Goal: Task Accomplishment & Management: Use online tool/utility

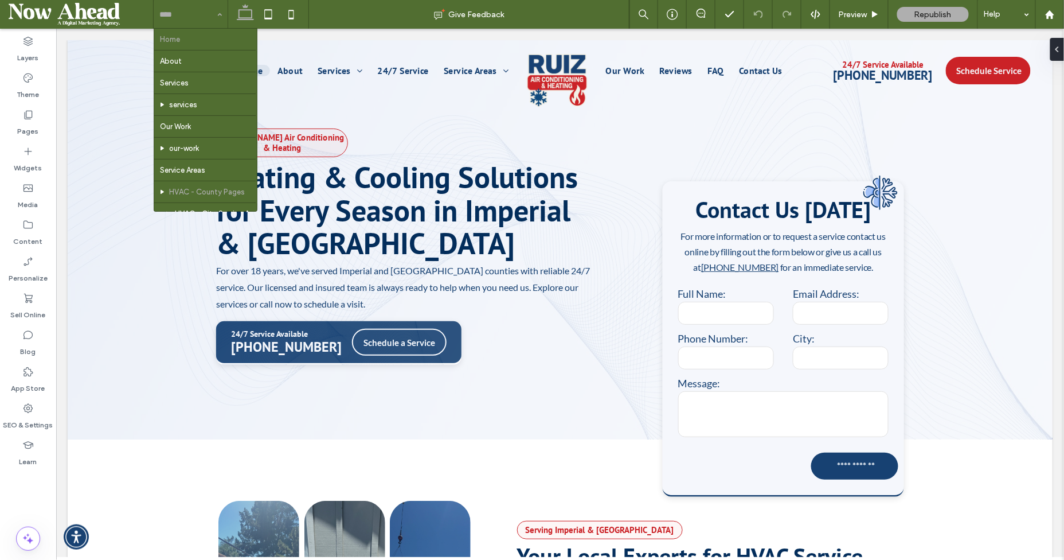
scroll to position [100, 0]
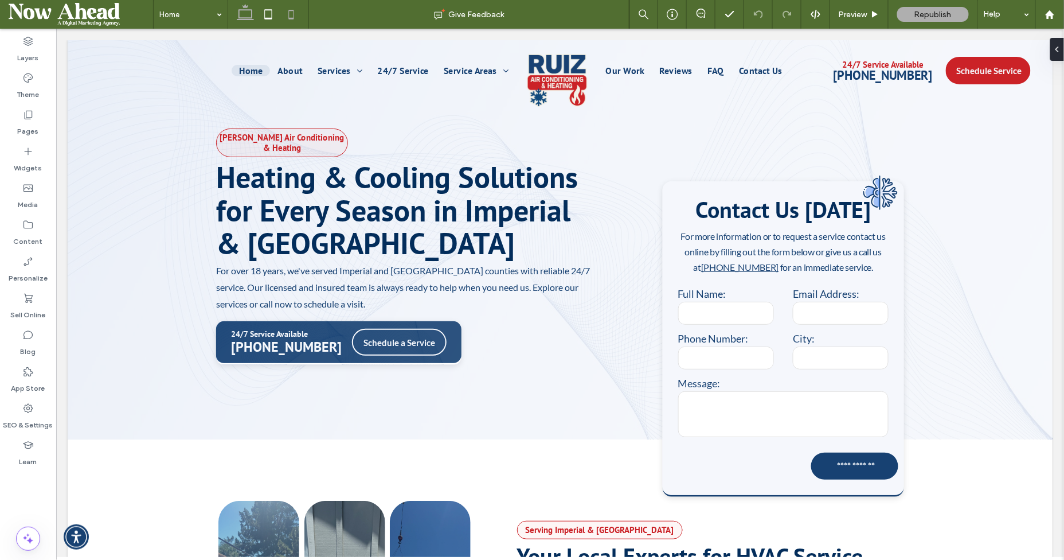
click at [293, 17] on use at bounding box center [291, 14] width 5 height 9
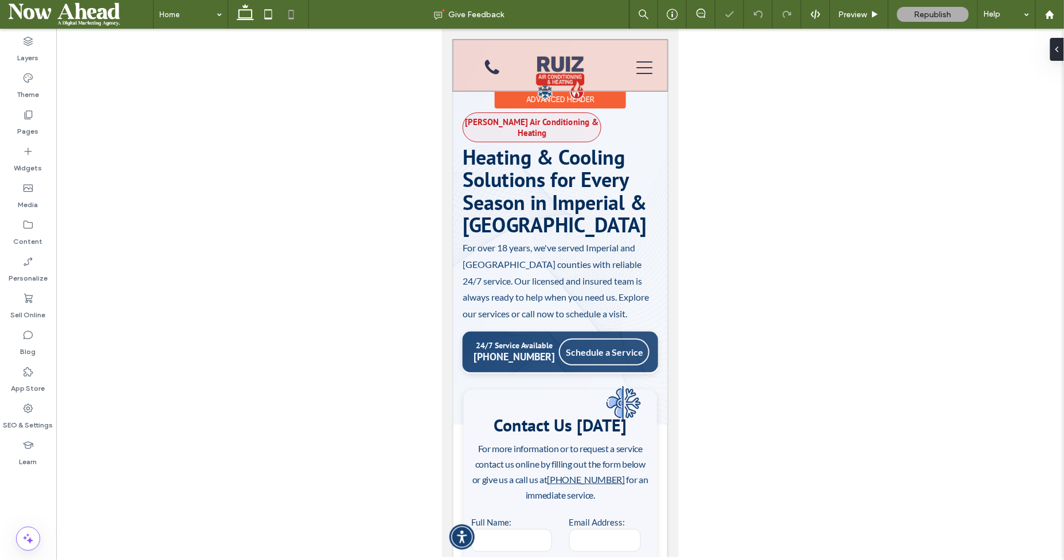
click at [491, 62] on div at bounding box center [560, 65] width 214 height 50
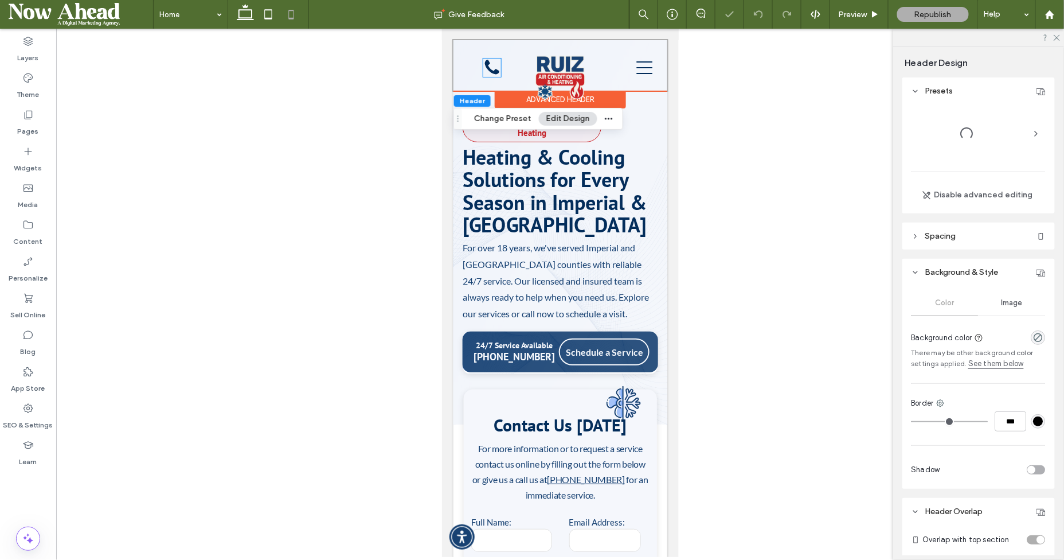
click at [491, 62] on icon "A white background with a few lines on it" at bounding box center [492, 67] width 18 height 18
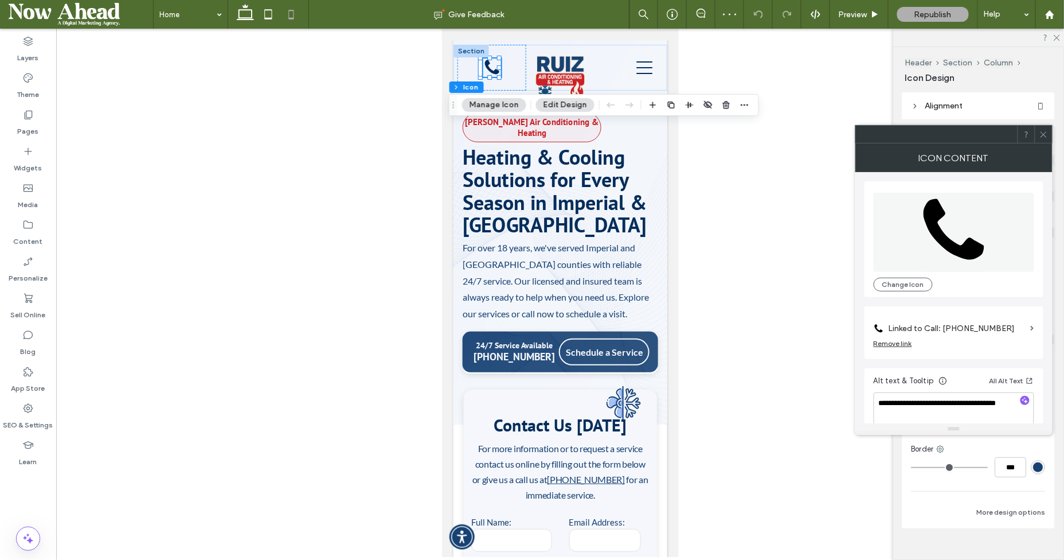
click at [950, 321] on label "Linked to Call: [PHONE_NUMBER]" at bounding box center [958, 328] width 138 height 21
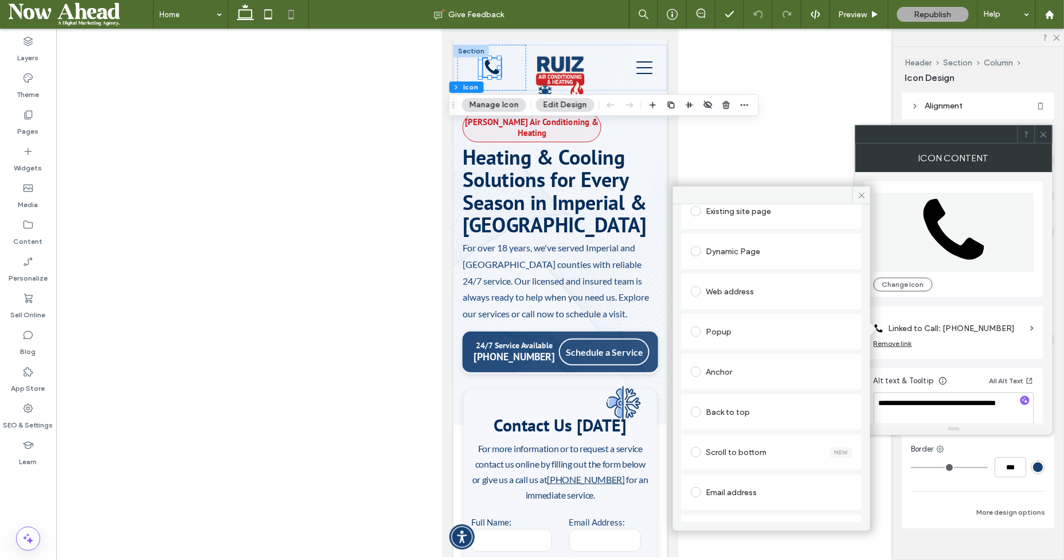
scroll to position [209, 0]
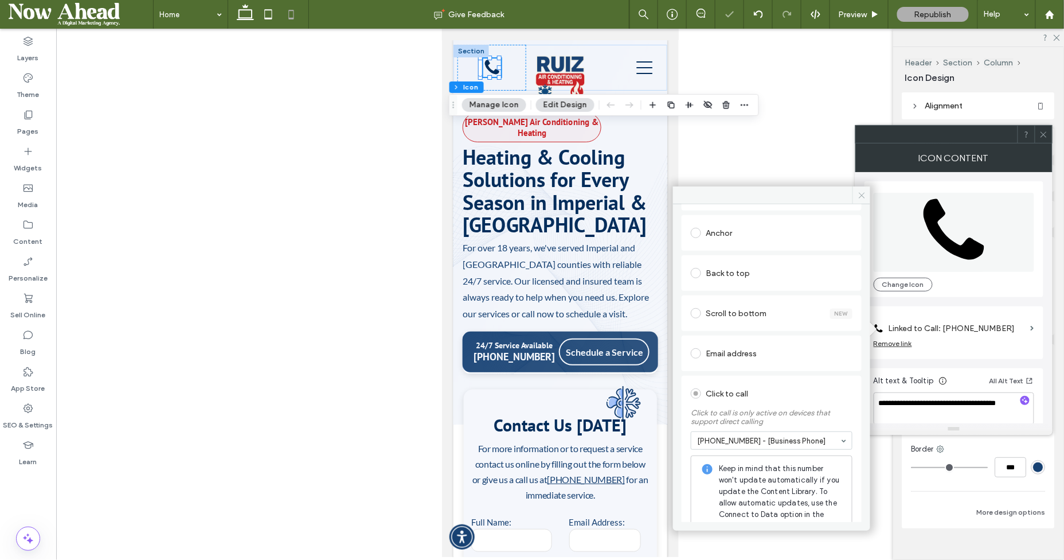
click at [860, 191] on icon at bounding box center [862, 195] width 9 height 9
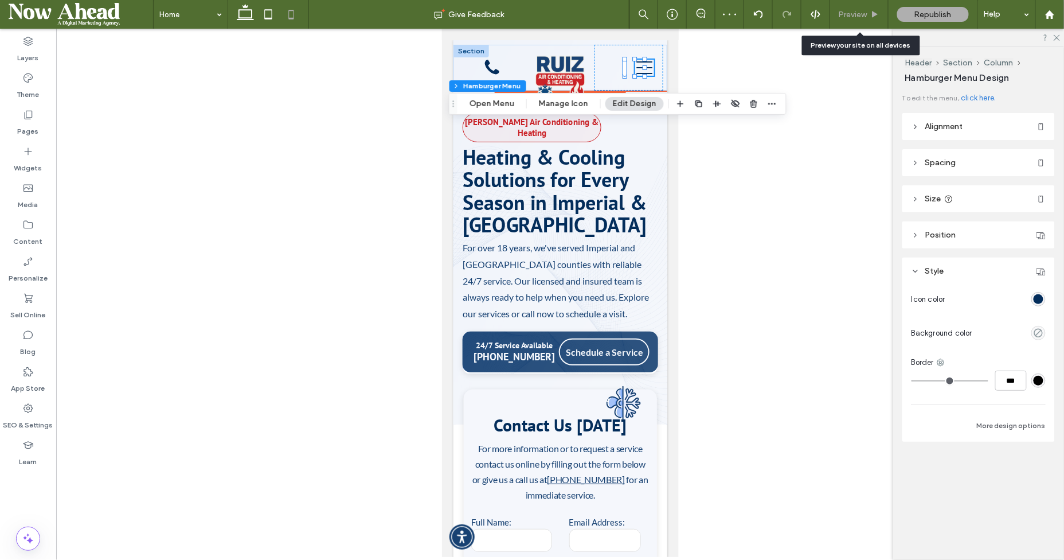
click at [873, 18] on icon at bounding box center [875, 14] width 9 height 9
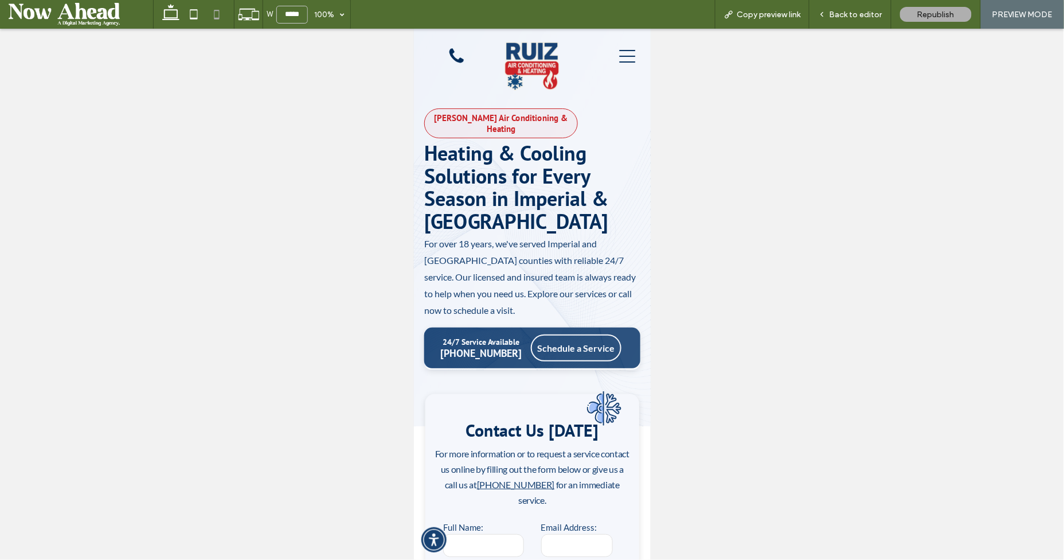
click at [618, 58] on icon at bounding box center [627, 56] width 19 height 16
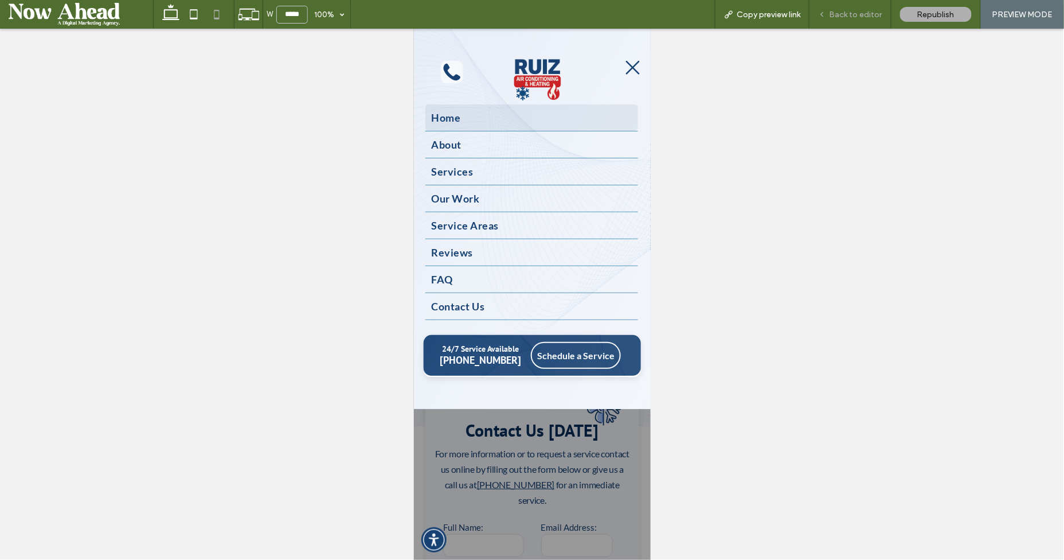
click at [834, 21] on div "Back to editor" at bounding box center [851, 14] width 82 height 29
click at [859, 20] on div "Back to editor" at bounding box center [851, 14] width 82 height 29
click at [830, 11] on div "Back to editor" at bounding box center [850, 15] width 81 height 10
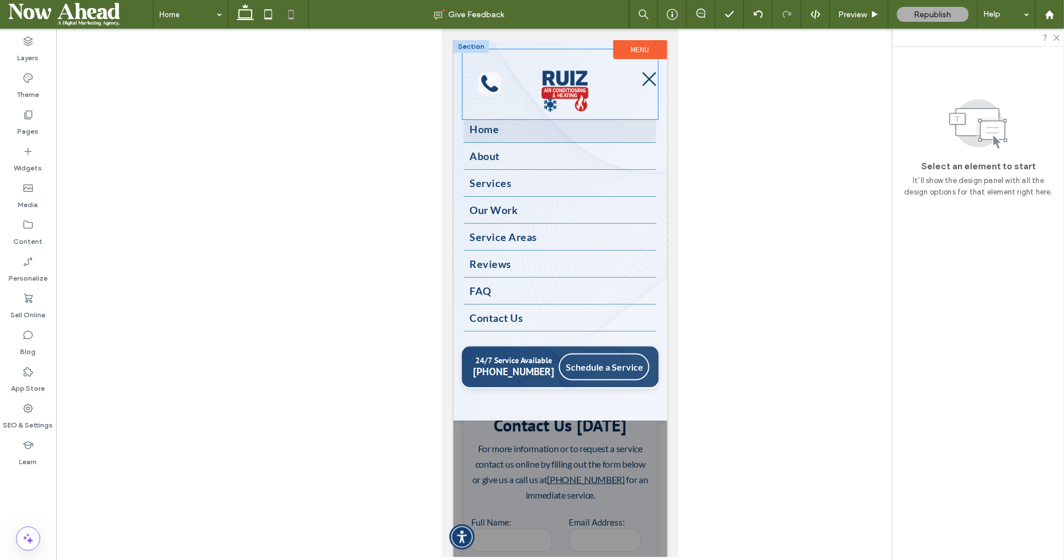
click at [493, 94] on div at bounding box center [560, 84] width 196 height 70
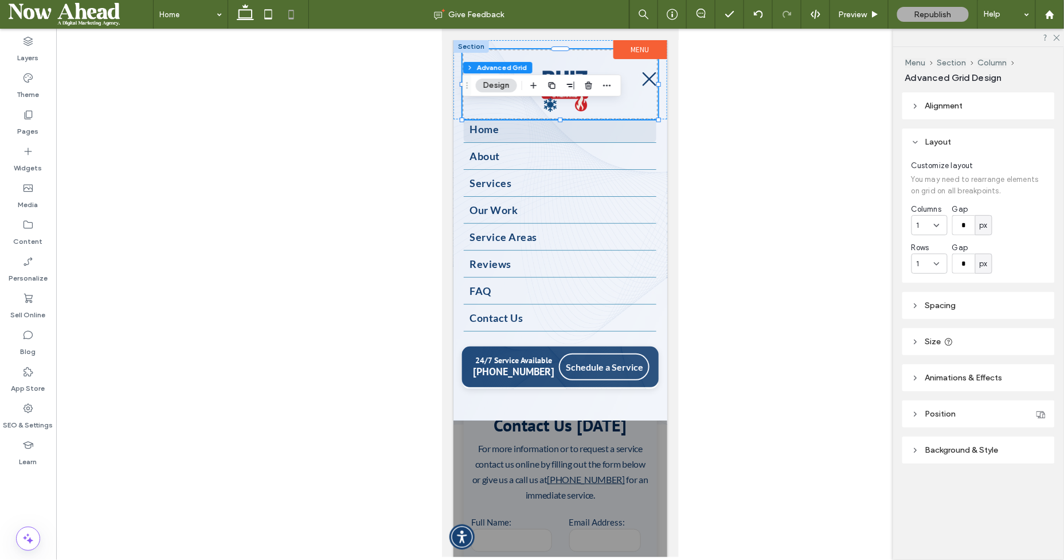
click at [493, 95] on div "Menu Section Column Advanced Grid Design" at bounding box center [542, 86] width 159 height 22
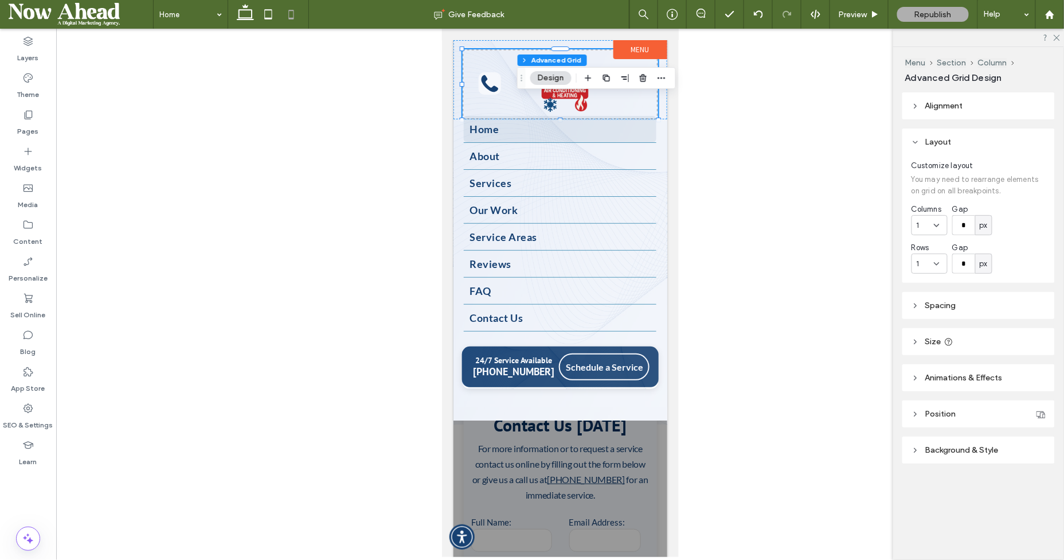
drag, startPoint x: 466, startPoint y: 80, endPoint x: 55, endPoint y: 56, distance: 411.3
click at [526, 71] on div "Drag" at bounding box center [522, 78] width 8 height 21
click at [498, 83] on icon at bounding box center [489, 83] width 18 height 18
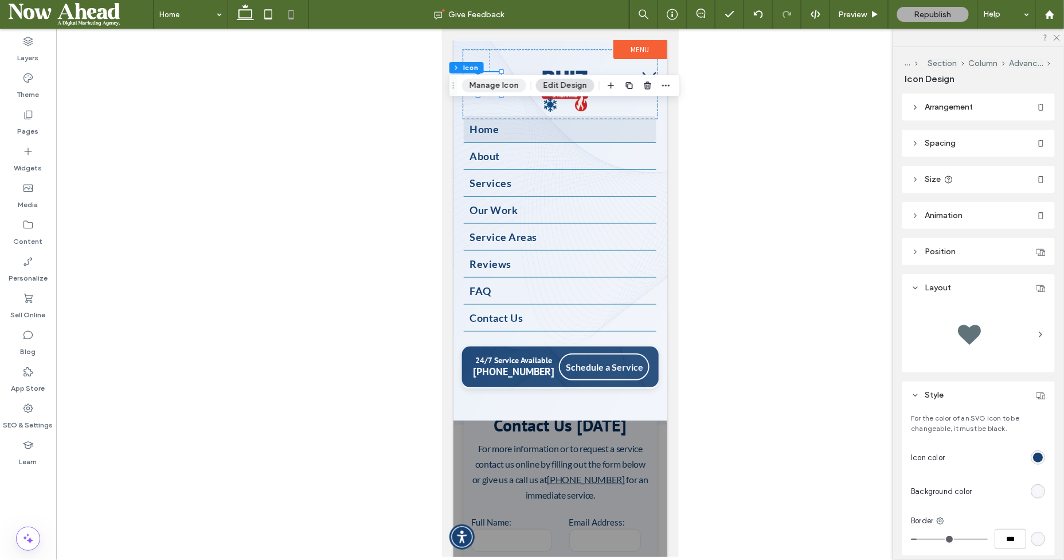
click at [494, 86] on button "Manage Icon" at bounding box center [494, 86] width 64 height 14
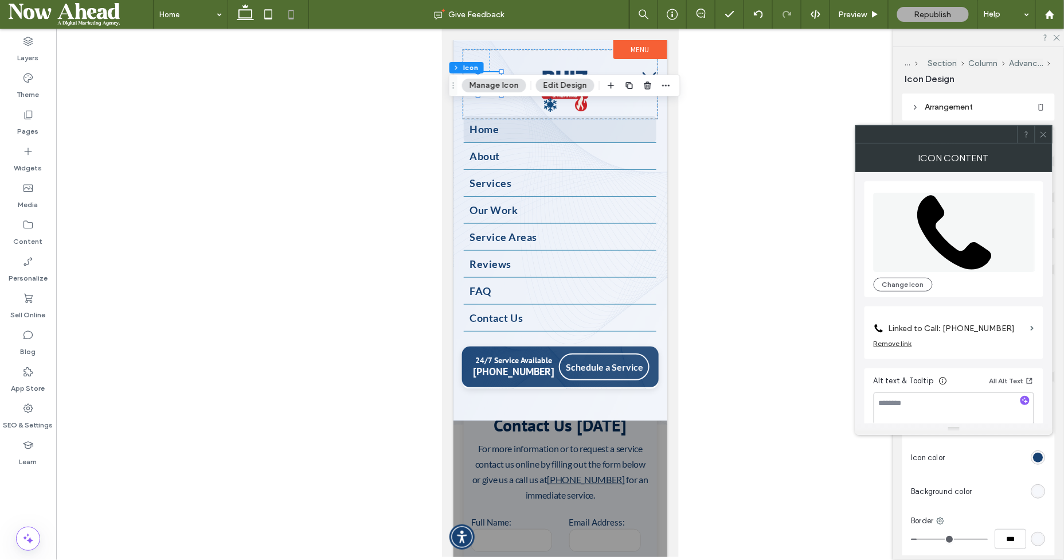
click at [1045, 131] on icon at bounding box center [1044, 134] width 9 height 9
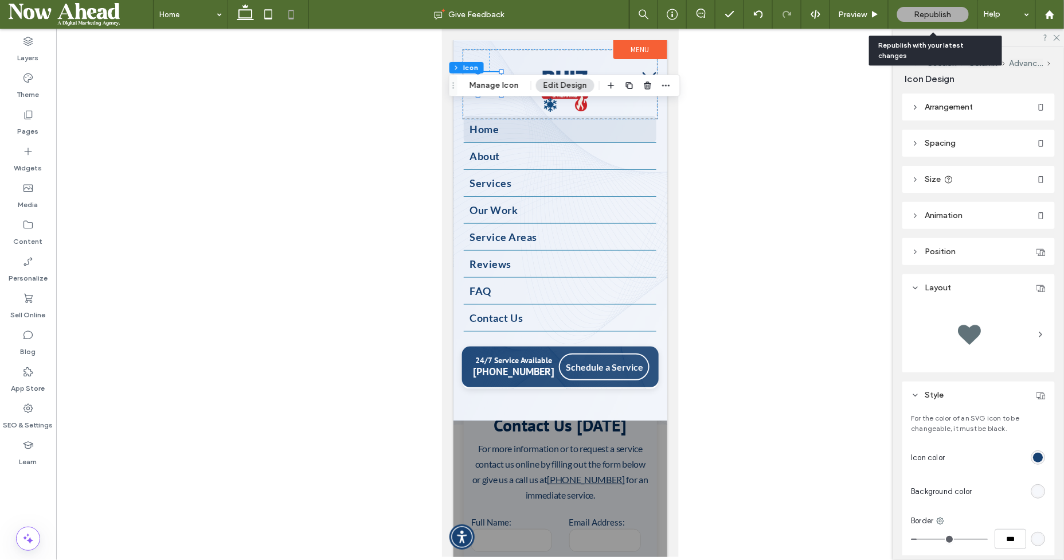
click at [934, 16] on span "Republish" at bounding box center [933, 15] width 37 height 10
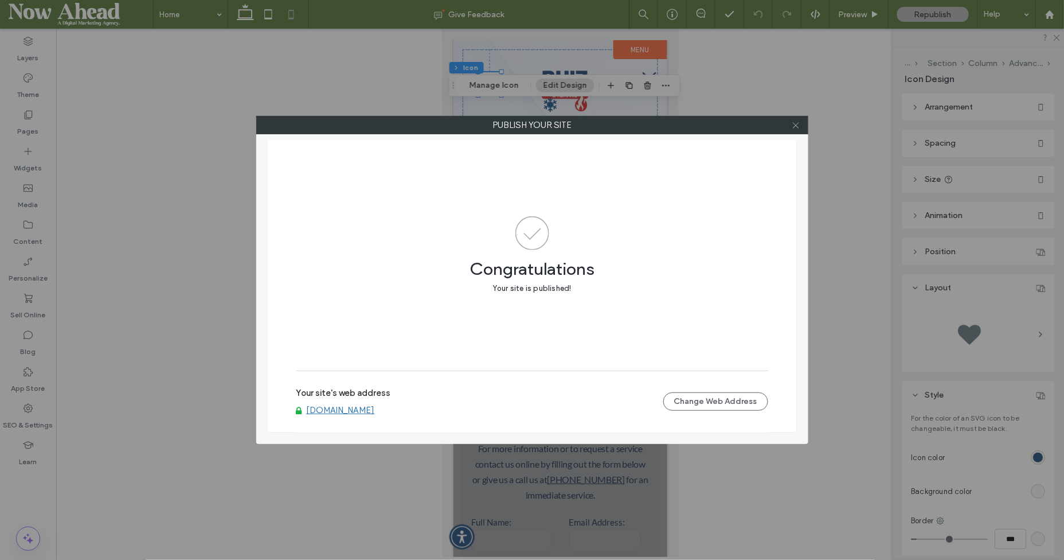
click at [793, 122] on icon at bounding box center [796, 125] width 9 height 9
